Goal: Task Accomplishment & Management: Use online tool/utility

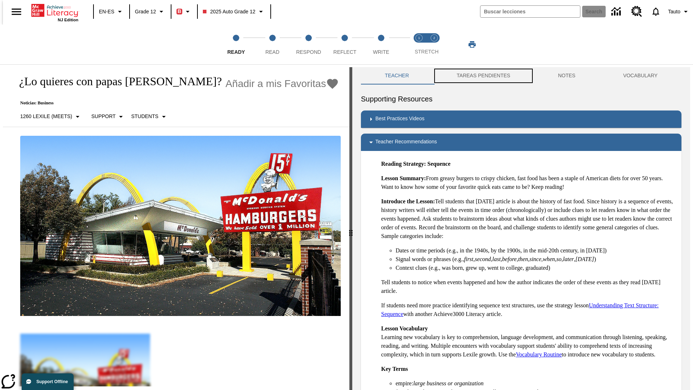
click at [479, 76] on button "TAREAS PENDIENTES" at bounding box center [483, 75] width 101 height 17
click at [483, 76] on button "TAREAS PENDIENTES" at bounding box center [483, 75] width 101 height 17
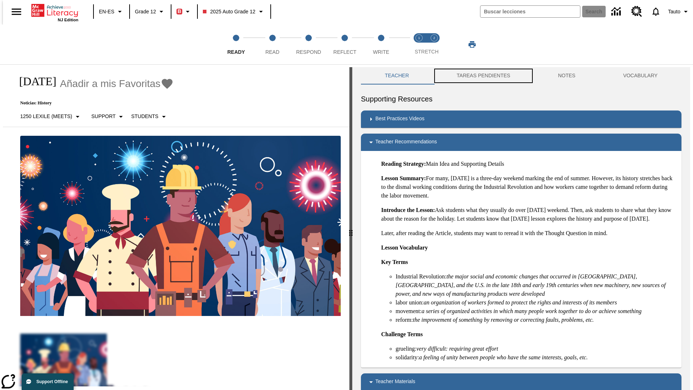
click at [483, 76] on button "TAREAS PENDIENTES" at bounding box center [483, 75] width 101 height 17
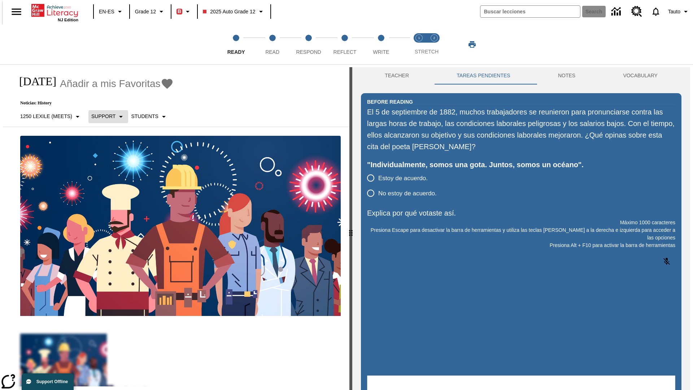
click at [104, 116] on p "Support" at bounding box center [103, 117] width 24 height 8
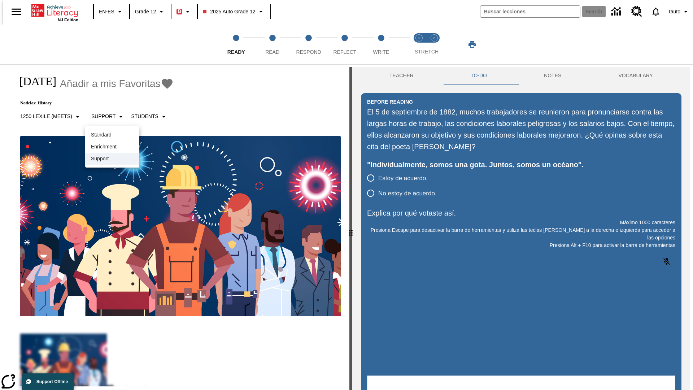
click at [112, 159] on p "Support" at bounding box center [112, 159] width 43 height 8
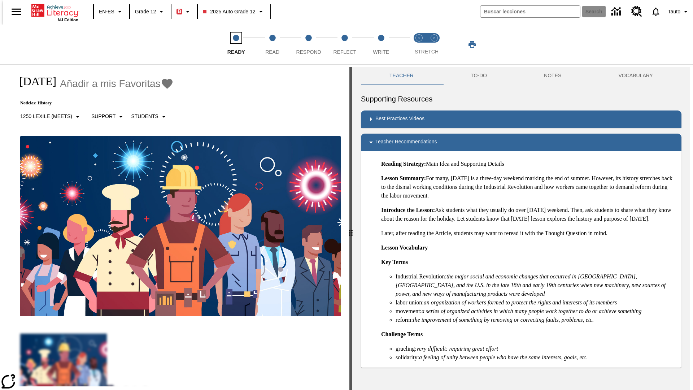
click at [236, 44] on span "Ready" at bounding box center [237, 49] width 18 height 13
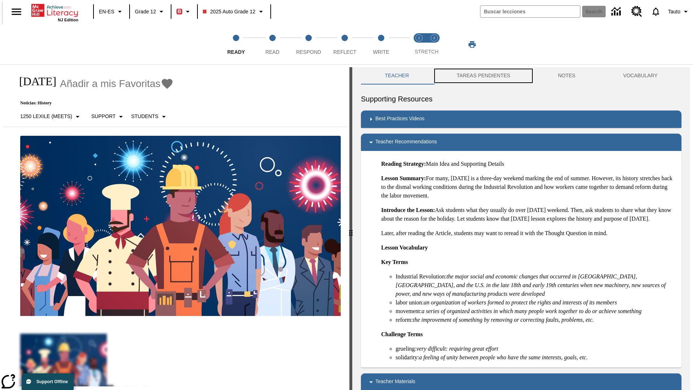
click at [479, 76] on button "TAREAS PENDIENTES" at bounding box center [483, 75] width 101 height 17
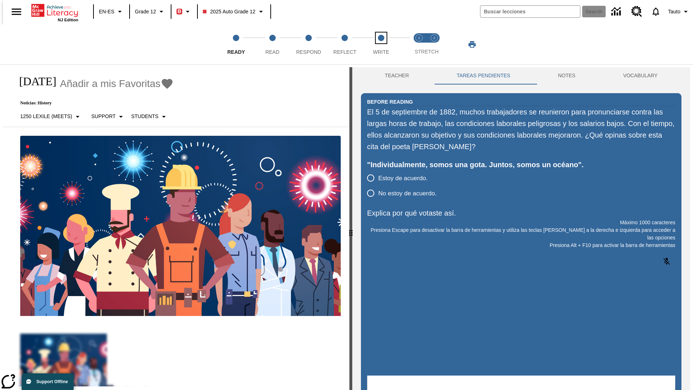
click at [381, 44] on span "Write" at bounding box center [381, 49] width 16 height 13
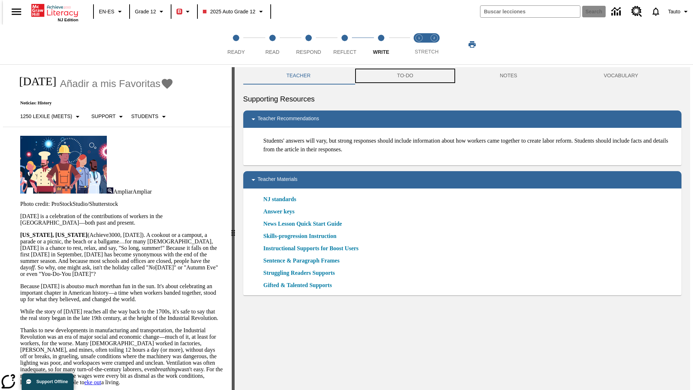
scroll to position [0, 0]
